Goal: Information Seeking & Learning: Learn about a topic

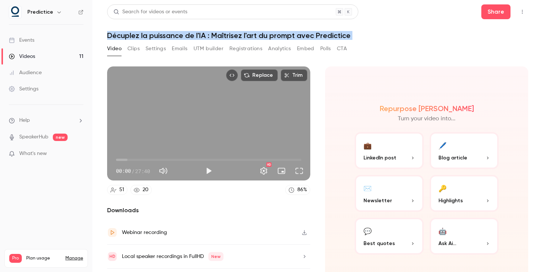
click at [242, 38] on h1 "Décuplez la puissance de l'IA : Maîtrisez l'art du prompt avec Predictice" at bounding box center [317, 35] width 421 height 9
click at [131, 47] on button "Clips" at bounding box center [133, 49] width 12 height 12
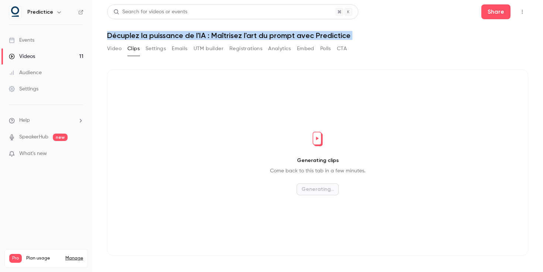
click at [156, 49] on button "Settings" at bounding box center [156, 49] width 20 height 12
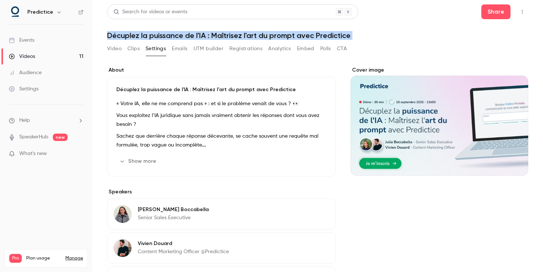
click at [148, 163] on button "Show more" at bounding box center [138, 162] width 44 height 12
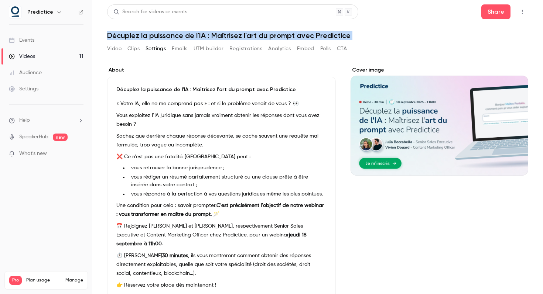
scroll to position [468, 0]
click at [135, 48] on button "Clips" at bounding box center [133, 49] width 12 height 12
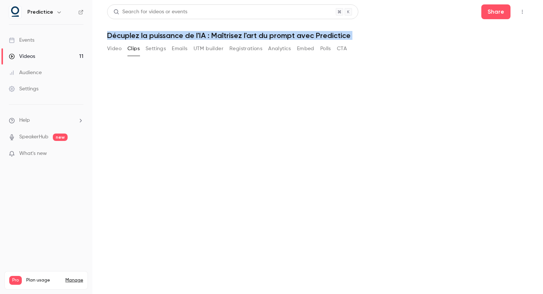
click at [198, 37] on h1 "Décuplez la puissance de l'IA : Maîtrisez l'art du prompt avec Predictice" at bounding box center [317, 35] width 421 height 9
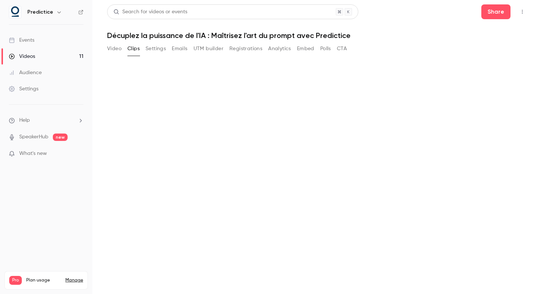
click at [135, 49] on button "Clips" at bounding box center [133, 49] width 12 height 12
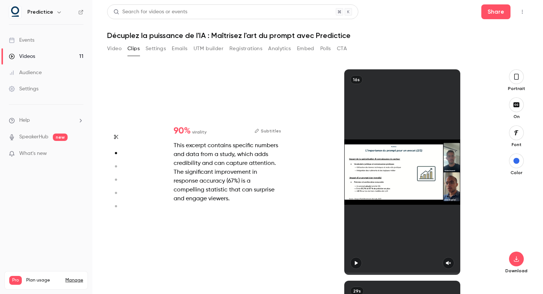
scroll to position [212, 0]
click at [518, 78] on icon "button" at bounding box center [516, 77] width 4 height 6
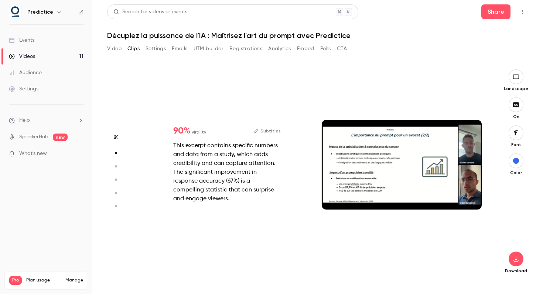
click at [286, 187] on div "90 % virality Subtitles This excerpt contains specific numbers and data from a …" at bounding box center [226, 165] width 131 height 100
click at [349, 164] on div at bounding box center [402, 165] width 160 height 90
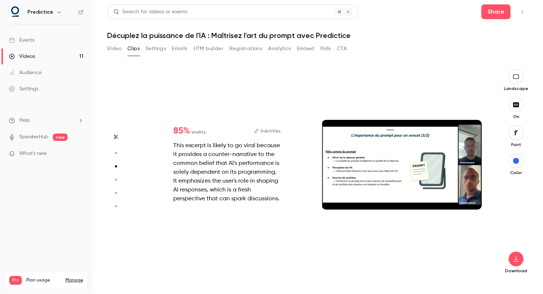
scroll to position [423, 0]
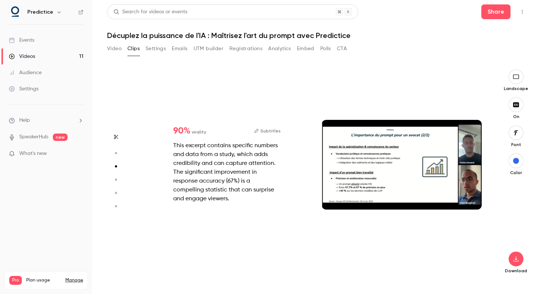
type input "*"
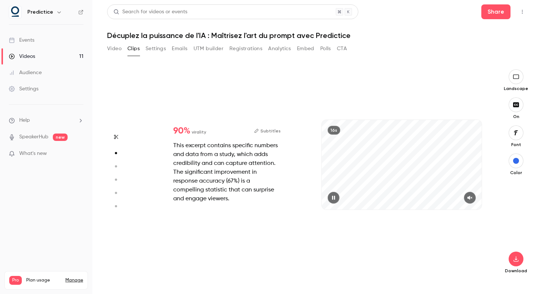
scroll to position [212, 0]
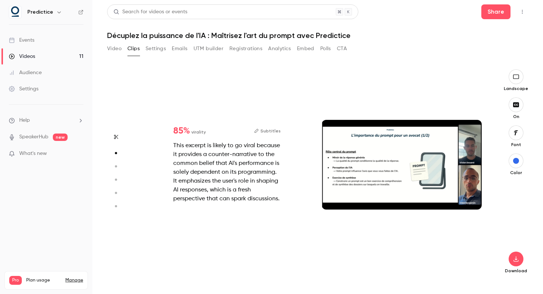
type input "*"
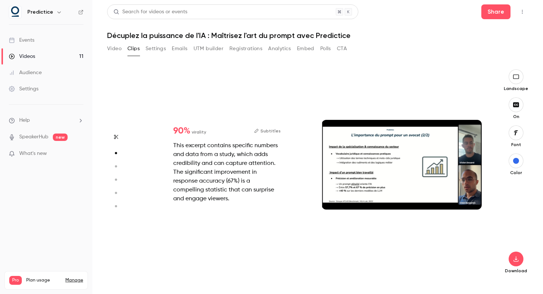
type input "*"
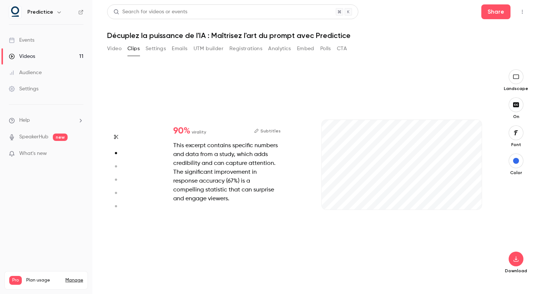
scroll to position [212, 0]
click at [470, 195] on button "button" at bounding box center [470, 198] width 12 height 12
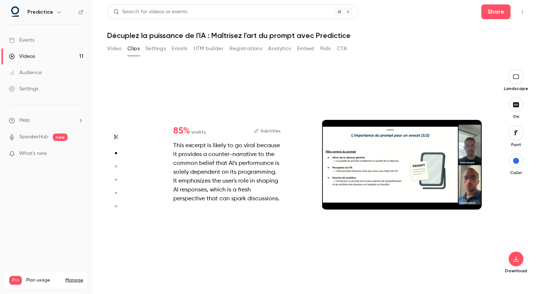
type input "*"
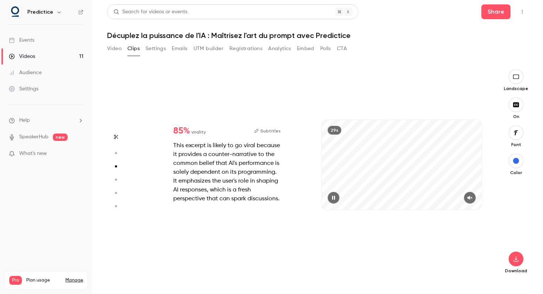
scroll to position [423, 0]
click at [472, 199] on icon "button" at bounding box center [470, 197] width 6 height 5
click at [332, 199] on icon "button" at bounding box center [333, 198] width 3 height 4
type input "*"
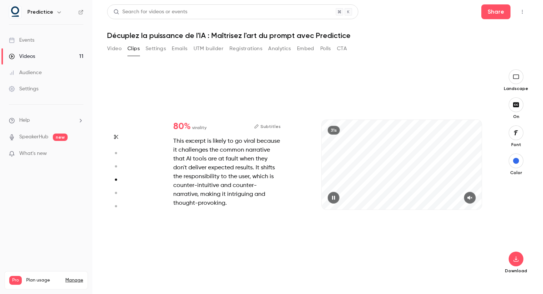
scroll to position [635, 0]
click at [471, 197] on icon "button" at bounding box center [470, 197] width 6 height 5
click at [472, 199] on icon "button" at bounding box center [470, 197] width 6 height 5
type input "*"
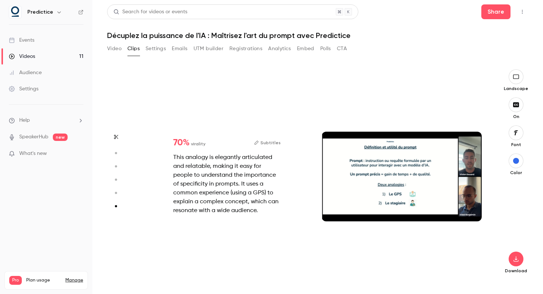
scroll to position [1047, 0]
click at [385, 203] on div at bounding box center [402, 177] width 160 height 90
click at [361, 205] on div at bounding box center [402, 177] width 160 height 90
click at [204, 148] on div "70 % virality Subtitles This analogy is elegantly articulated and relatable, ma…" at bounding box center [226, 177] width 131 height 100
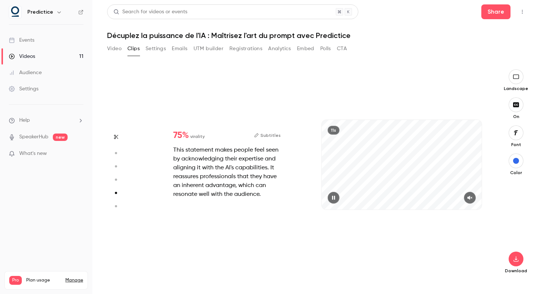
scroll to position [847, 0]
click at [471, 199] on icon "button" at bounding box center [470, 197] width 6 height 5
click at [330, 197] on button "button" at bounding box center [334, 198] width 12 height 12
click at [516, 105] on icon "button" at bounding box center [516, 105] width 8 height 6
click at [518, 256] on button "button" at bounding box center [516, 259] width 15 height 15
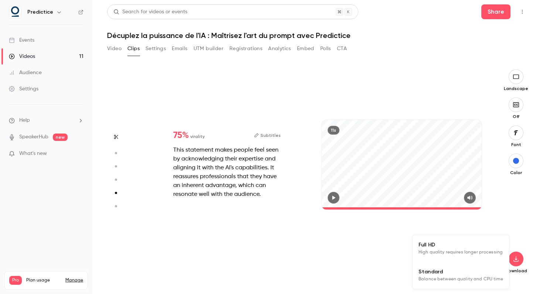
click at [454, 273] on span "Standard" at bounding box center [461, 272] width 85 height 8
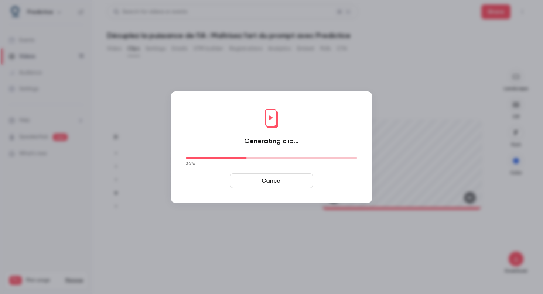
type input "****"
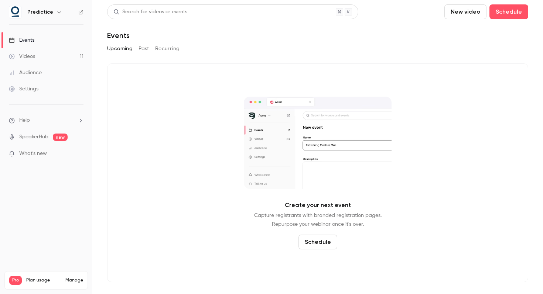
click at [31, 58] on div "Videos" at bounding box center [22, 56] width 26 height 7
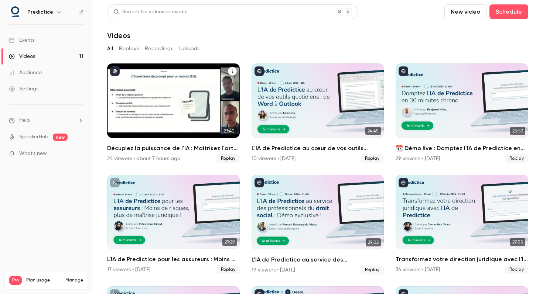
click at [156, 149] on h2 "Décuplez la puissance de l'IA : Maîtrisez l'art du prompt avec Predictice" at bounding box center [173, 148] width 133 height 9
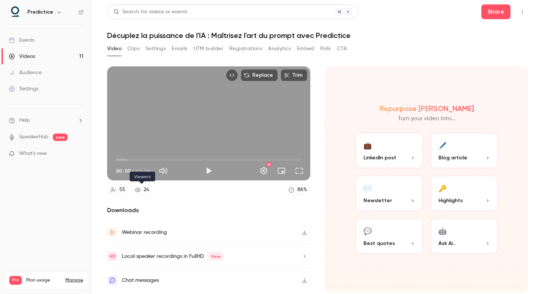
click at [139, 191] on icon at bounding box center [138, 190] width 6 height 4
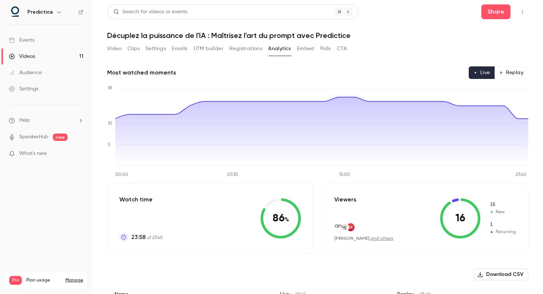
click at [502, 271] on button "Download CSV" at bounding box center [501, 275] width 54 height 12
click at [504, 73] on button "Replay" at bounding box center [512, 72] width 34 height 13
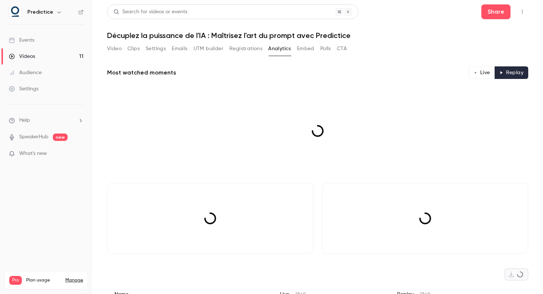
click at [481, 74] on button "Live" at bounding box center [482, 72] width 26 height 13
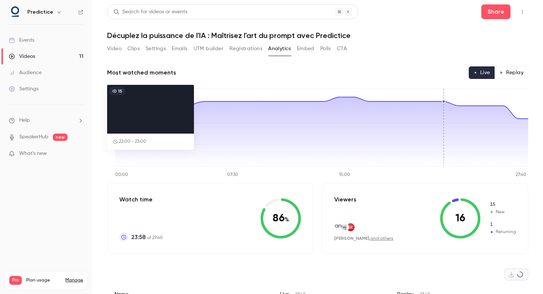
scroll to position [2, 0]
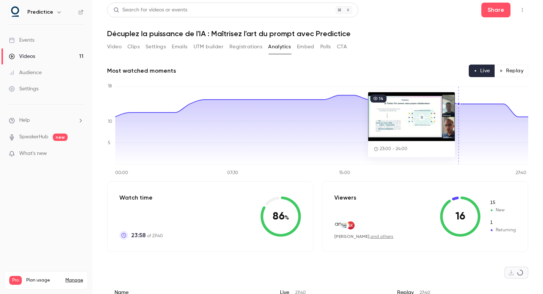
click at [247, 48] on button "Registrations" at bounding box center [245, 47] width 33 height 12
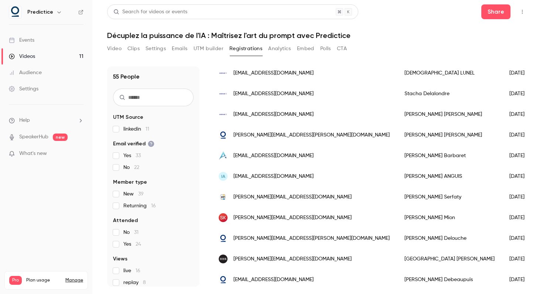
scroll to position [156, 0]
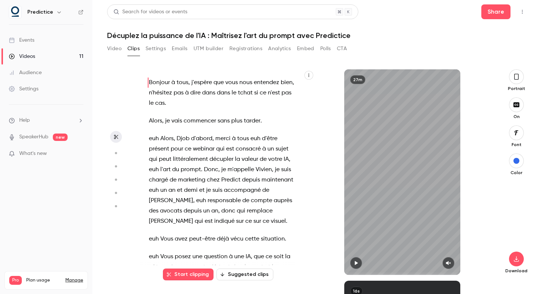
click at [519, 79] on button "button" at bounding box center [516, 76] width 15 height 15
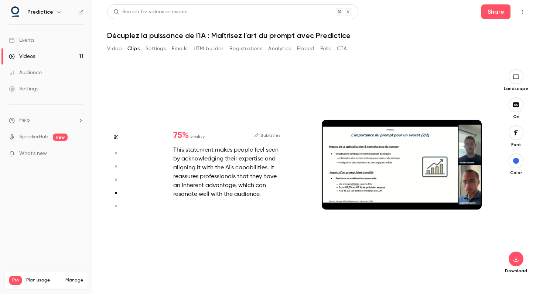
scroll to position [847, 0]
click at [518, 260] on icon "button" at bounding box center [516, 259] width 9 height 6
click at [459, 279] on span "Balance between quality and CPU time" at bounding box center [461, 279] width 85 height 7
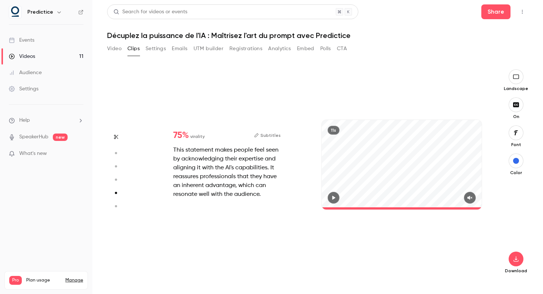
type input "****"
